Goal: Task Accomplishment & Management: Complete application form

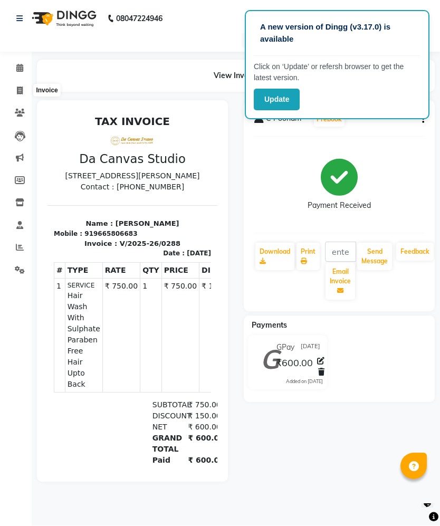
click at [14, 90] on span at bounding box center [20, 91] width 18 height 12
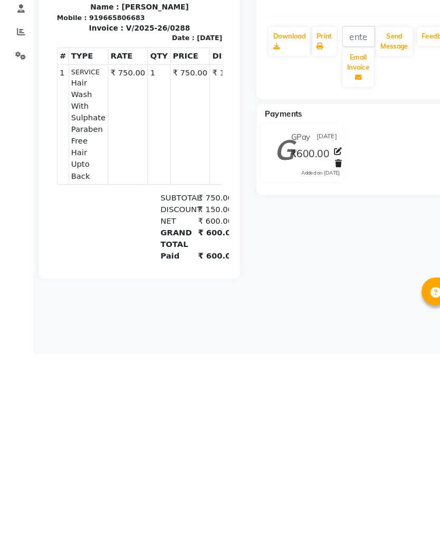
select select "7260"
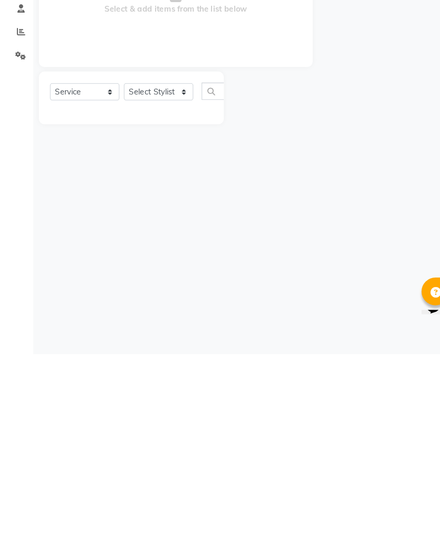
select select "membership"
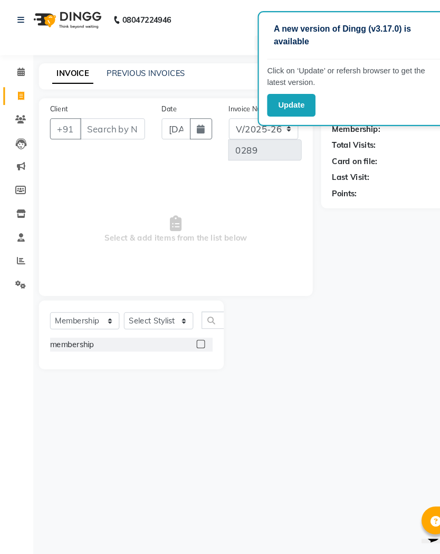
click at [111, 124] on input "Client" at bounding box center [107, 122] width 62 height 20
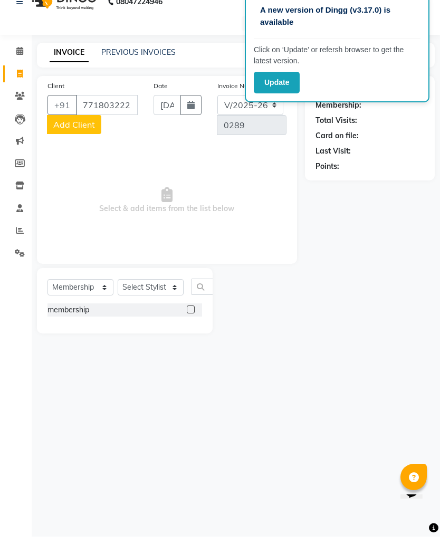
type input "7718032227"
click at [80, 137] on span "Add Client" at bounding box center [74, 142] width 42 height 11
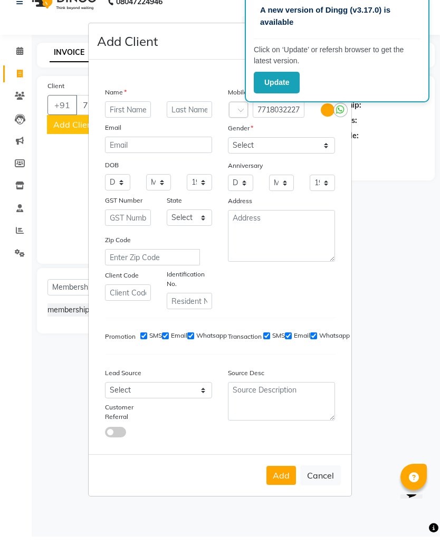
click at [129, 119] on input "text" at bounding box center [128, 127] width 46 height 16
type input "Vinod"
click at [189, 119] on input "text" at bounding box center [190, 127] width 46 height 16
type input "[PERSON_NAME]"
click at [281, 154] on select "Select [DEMOGRAPHIC_DATA] [DEMOGRAPHIC_DATA] Other Prefer Not To Say" at bounding box center [281, 162] width 107 height 16
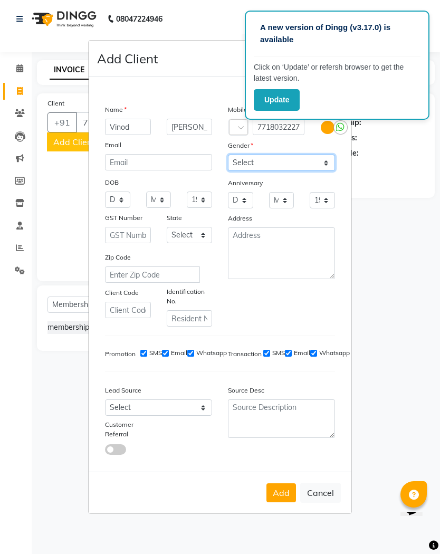
click at [282, 160] on select "Select [DEMOGRAPHIC_DATA] [DEMOGRAPHIC_DATA] Other Prefer Not To Say" at bounding box center [281, 162] width 107 height 16
select select "[DEMOGRAPHIC_DATA]"
click at [289, 495] on button "Add" at bounding box center [281, 492] width 30 height 19
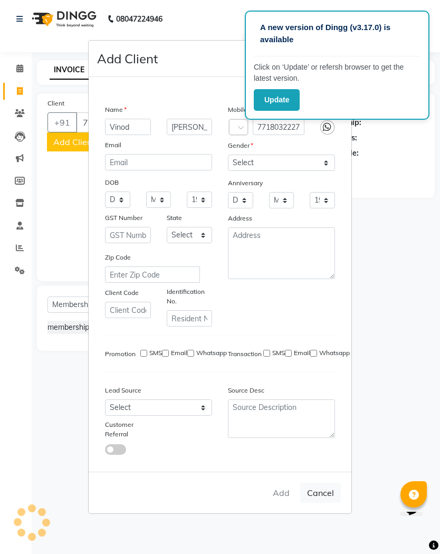
select select
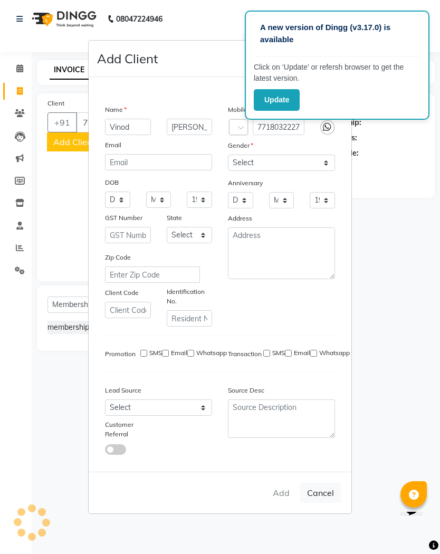
select select
checkbox input "false"
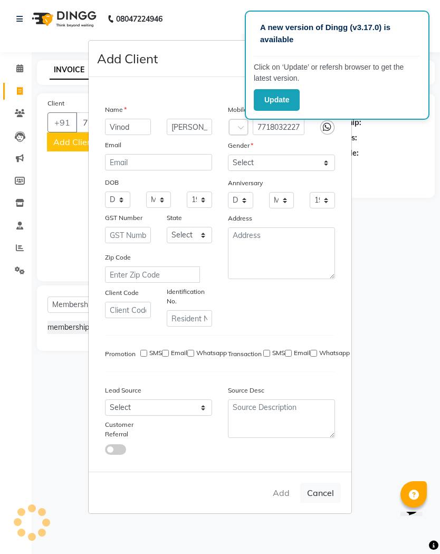
checkbox input "false"
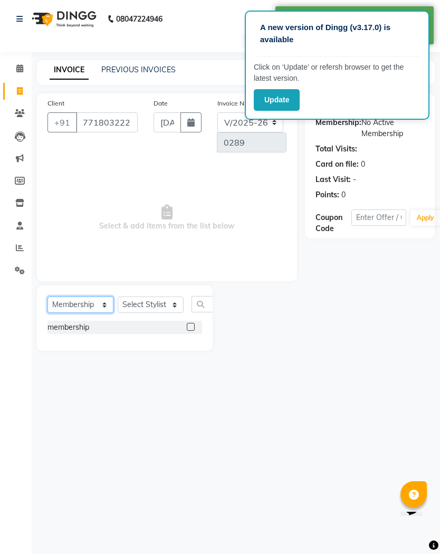
click at [85, 305] on select "Select Service Product Membership Package Voucher Prepaid Gift Card" at bounding box center [80, 304] width 66 height 16
select select "service"
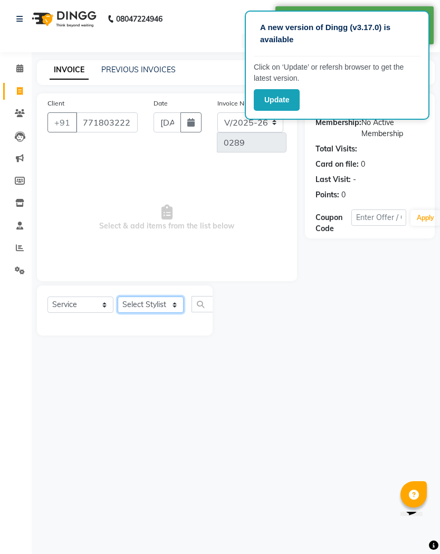
click at [159, 299] on select "Select Stylist Aarti Aasma [PERSON_NAME] [PERSON_NAME] [PERSON_NAME] [PERSON_NA…" at bounding box center [151, 304] width 66 height 16
select select "62369"
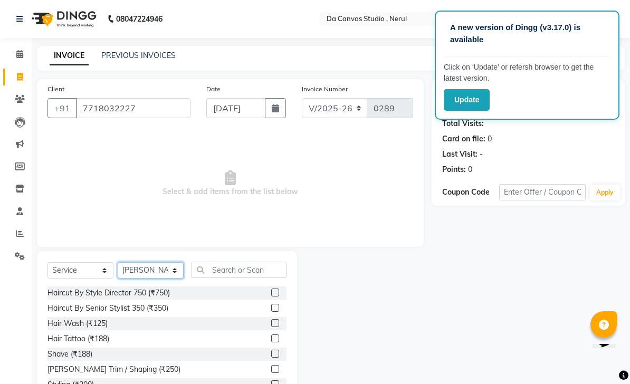
scroll to position [38, 0]
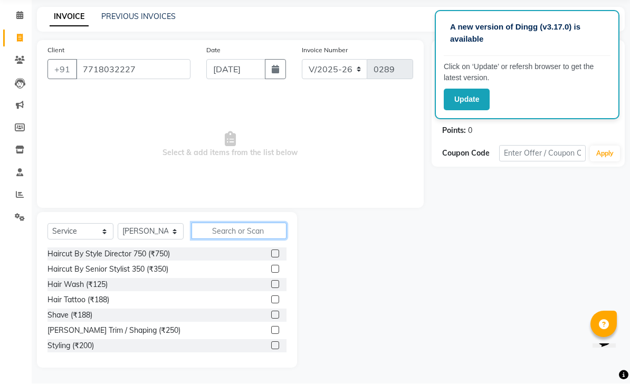
click at [252, 233] on input "text" at bounding box center [238, 231] width 95 height 16
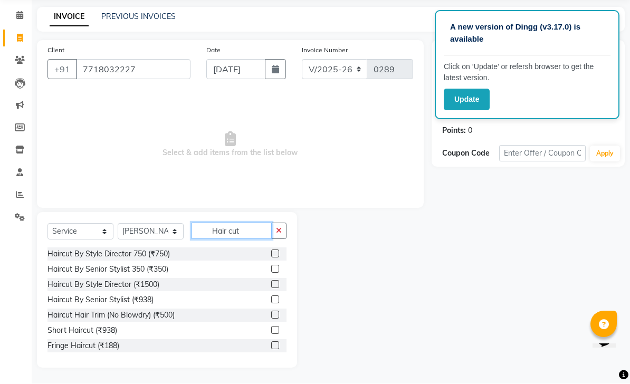
type input "Hair cut"
click at [274, 267] on label at bounding box center [275, 269] width 8 height 8
click at [274, 267] on input "checkbox" at bounding box center [274, 269] width 7 height 7
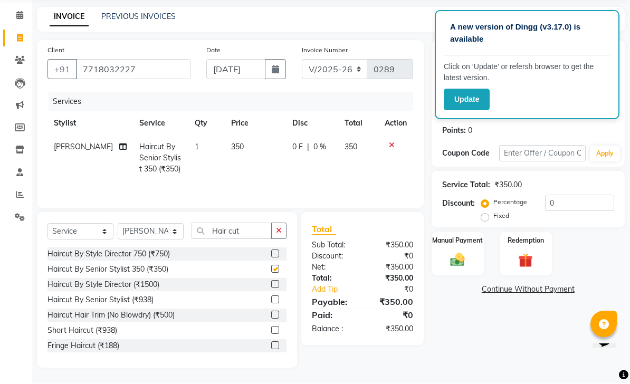
checkbox input "false"
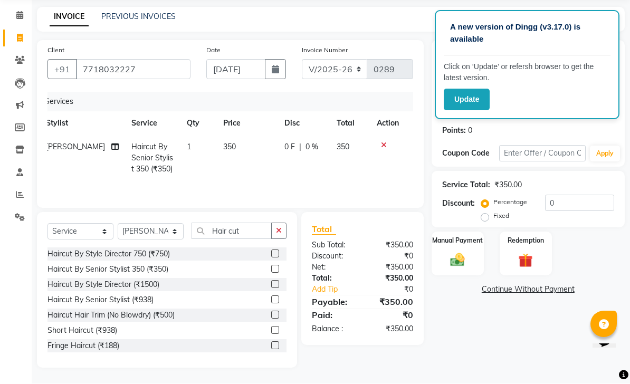
scroll to position [0, 8]
click at [249, 228] on input "Hair cut" at bounding box center [231, 231] width 80 height 16
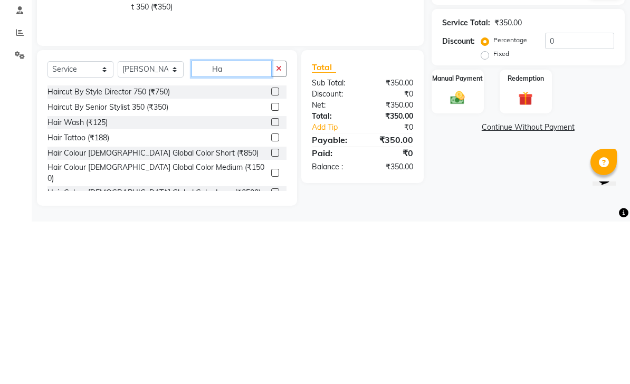
type input "H"
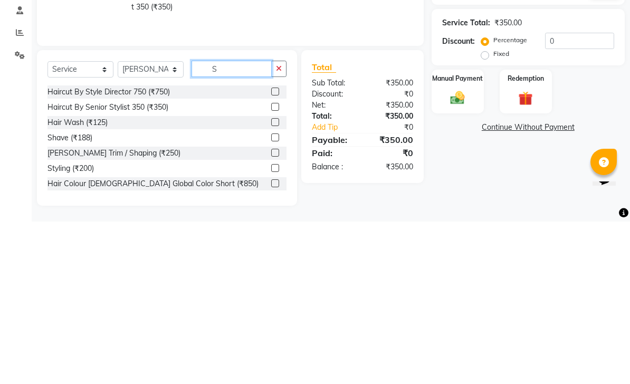
type input "Sa"
